Goal: Task Accomplishment & Management: Use online tool/utility

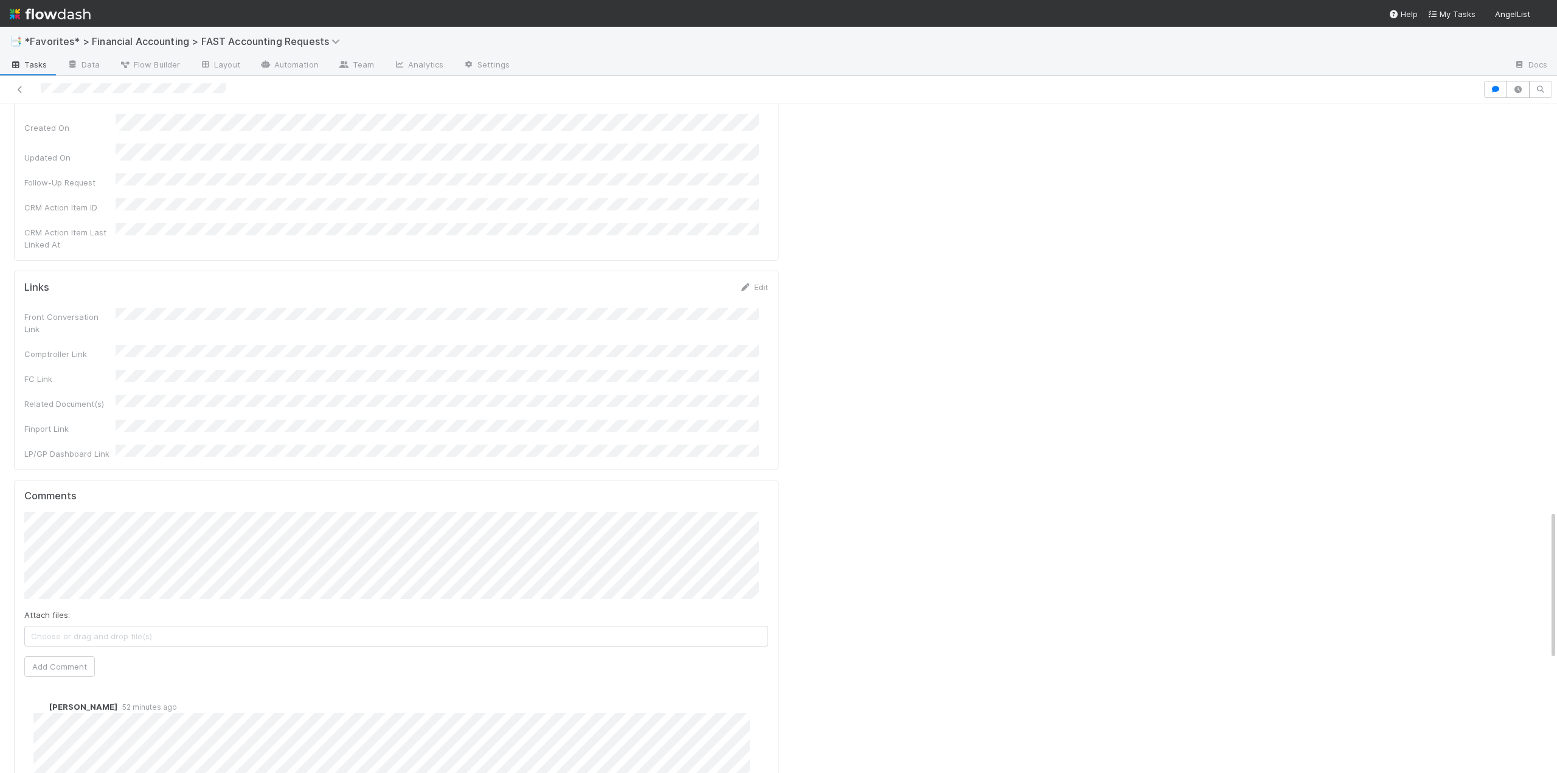
scroll to position [1825, 0]
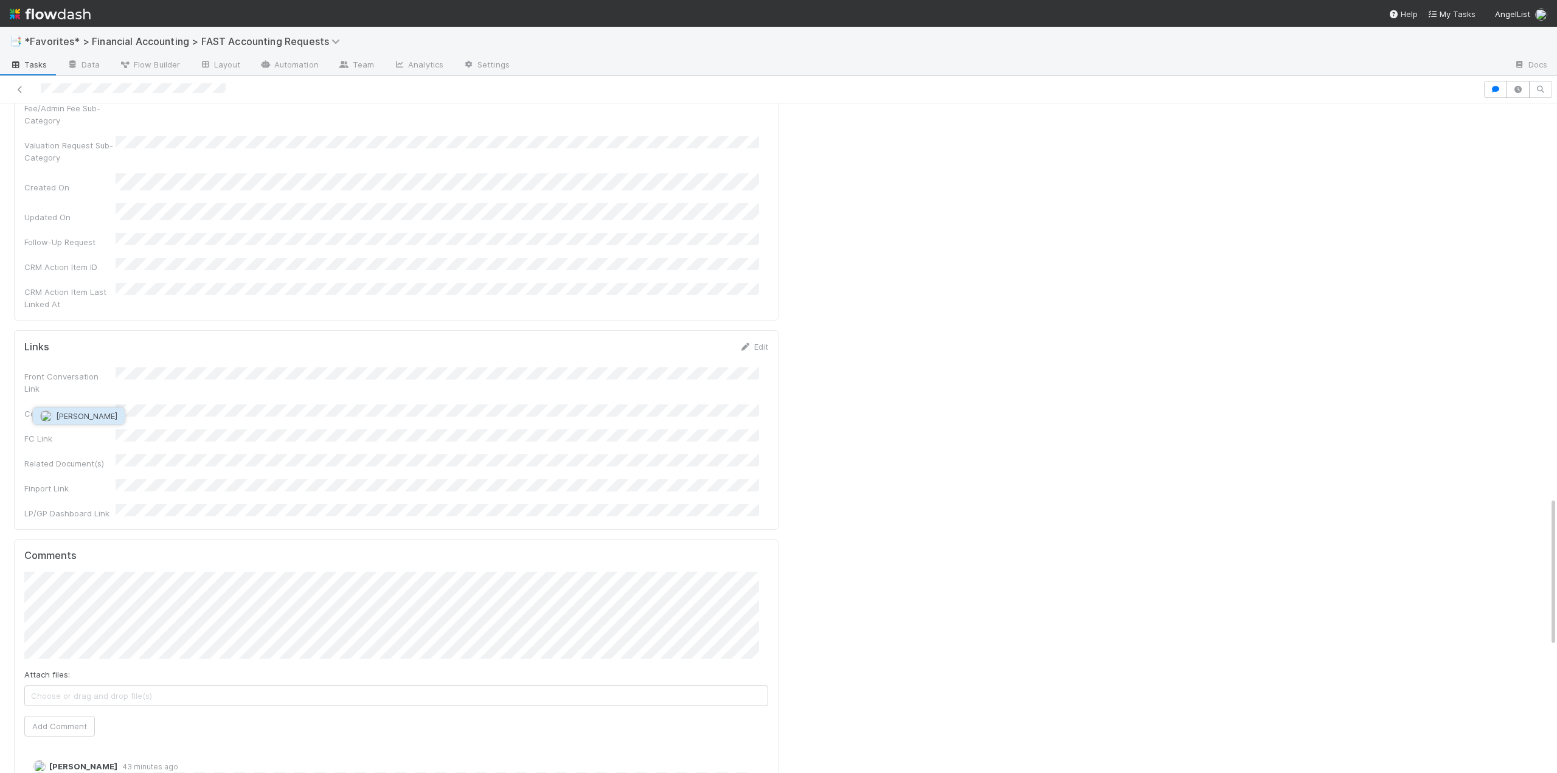
click at [85, 420] on span "[PERSON_NAME]" at bounding box center [86, 416] width 61 height 10
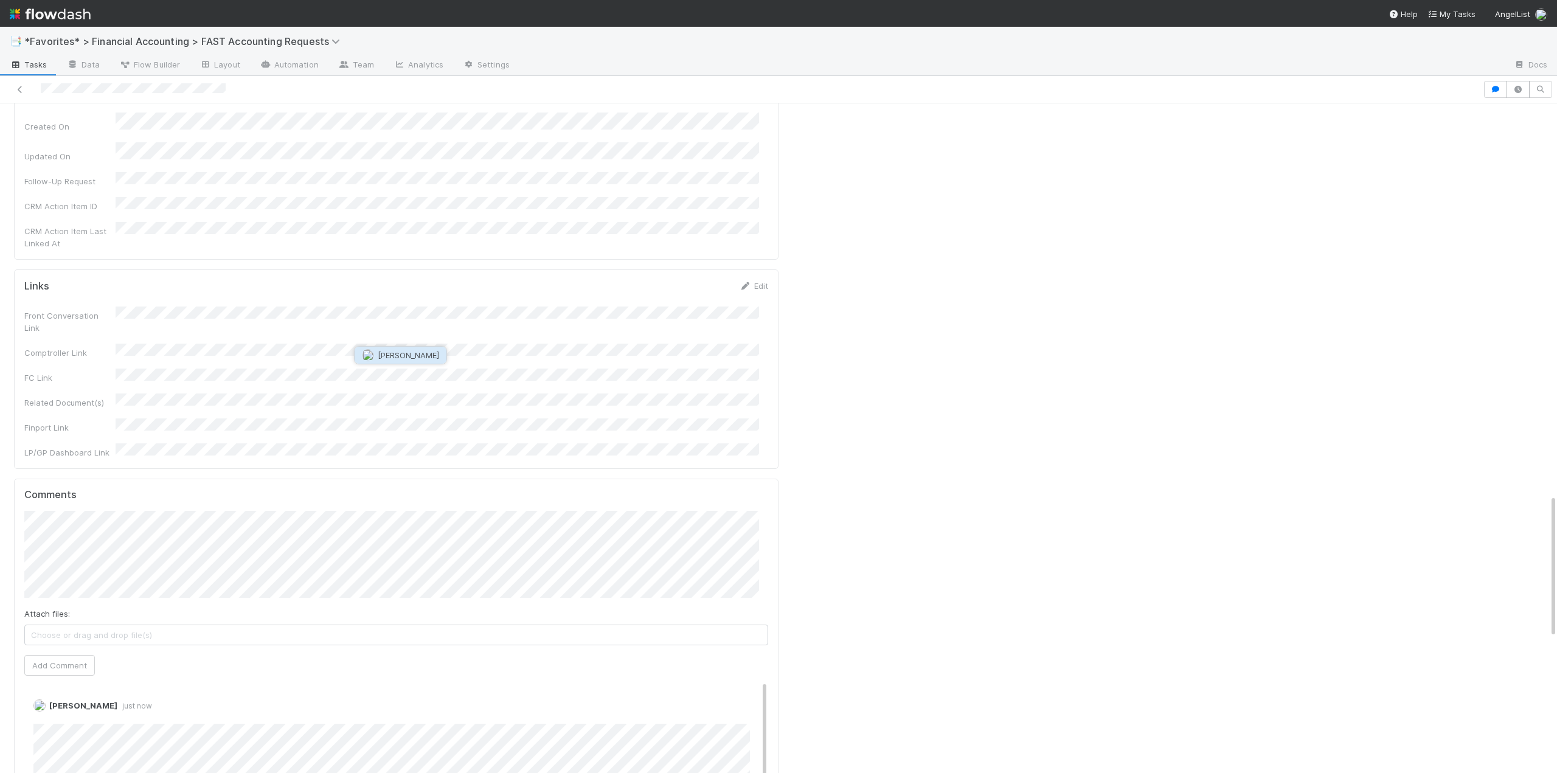
click at [414, 355] on span "Michael Binck" at bounding box center [408, 355] width 61 height 10
click at [21, 479] on div "Comments Attach files: Choose or drag and drop file(s) Add Comment James Palmer…" at bounding box center [396, 737] width 765 height 516
click at [81, 716] on button "Add Comment" at bounding box center [59, 726] width 71 height 21
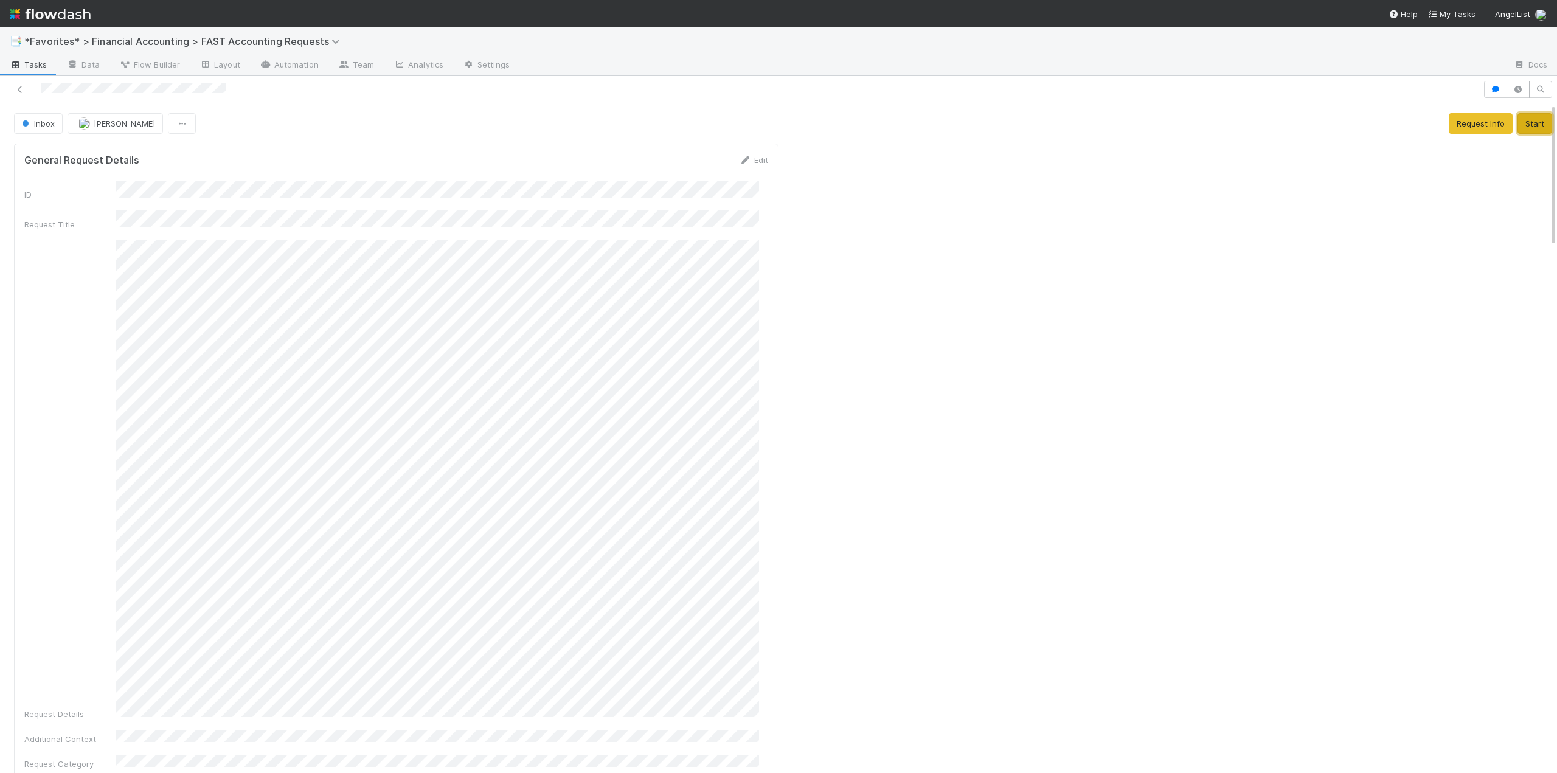
click at [1518, 130] on button "Start" at bounding box center [1535, 123] width 35 height 21
click at [1368, 121] on button "Complete" at bounding box center [1372, 123] width 53 height 21
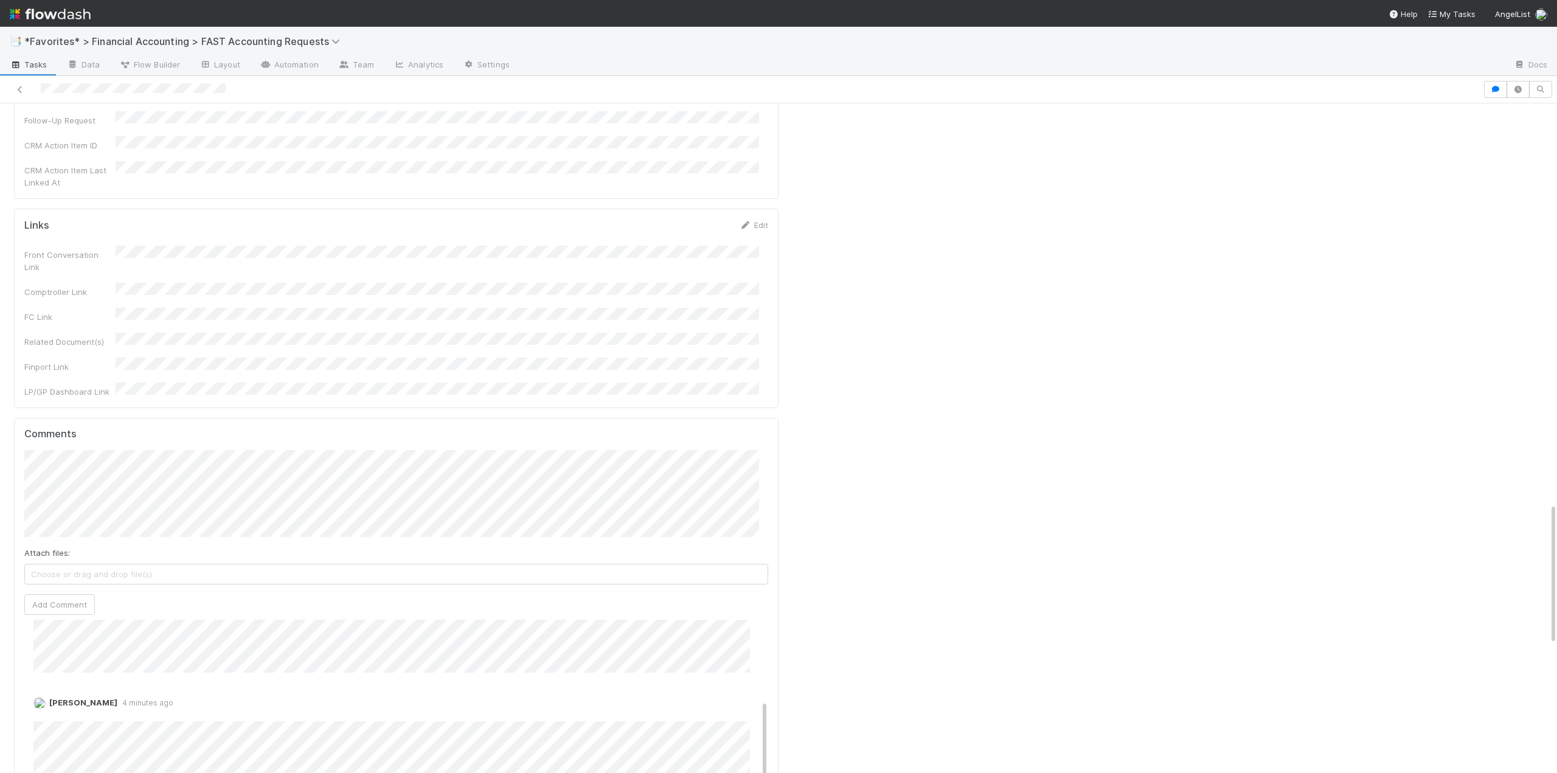
scroll to position [159, 0]
